Goal: Task Accomplishment & Management: Complete application form

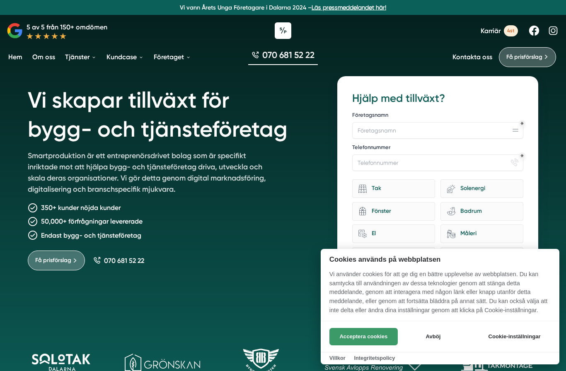
click at [345, 336] on button "Acceptera cookies" at bounding box center [363, 336] width 68 height 17
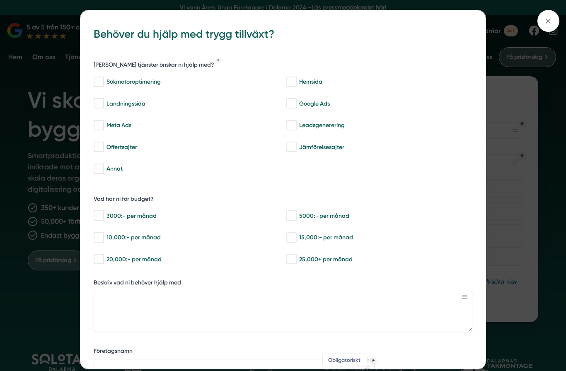
click at [373, 359] on icon "Obligatoriskt" at bounding box center [373, 360] width 3 height 3
click at [12, 148] on div "bbc9b822-b2c6-488a-ab3e-9a2d59e49c7c Behöver du hjälp med trygg tillväxt? Vilka…" at bounding box center [283, 185] width 566 height 371
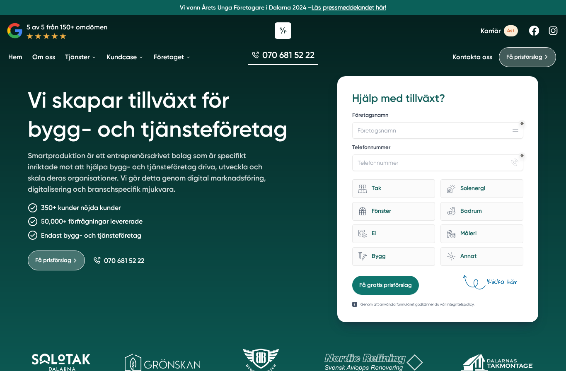
click at [511, 31] on span "4st" at bounding box center [511, 30] width 14 height 11
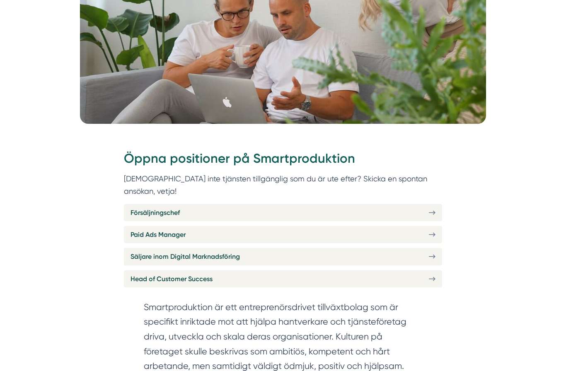
scroll to position [240, 0]
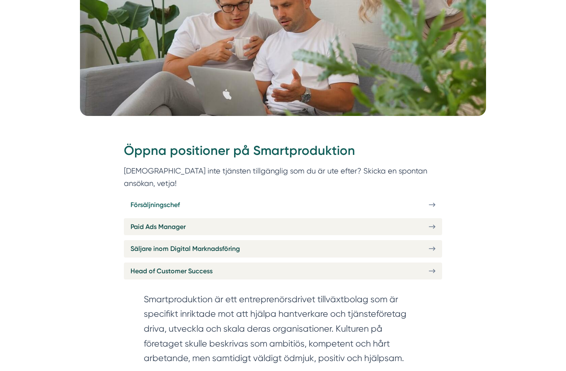
click at [138, 200] on span "Försäljningschef" at bounding box center [154, 205] width 49 height 10
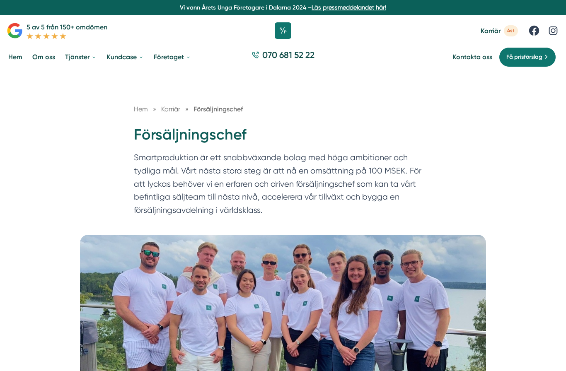
click at [4, 33] on div at bounding box center [283, 30] width 566 height 25
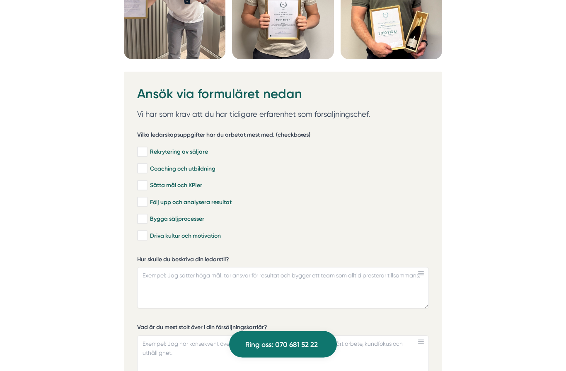
scroll to position [2334, 0]
